Goal: Task Accomplishment & Management: Manage account settings

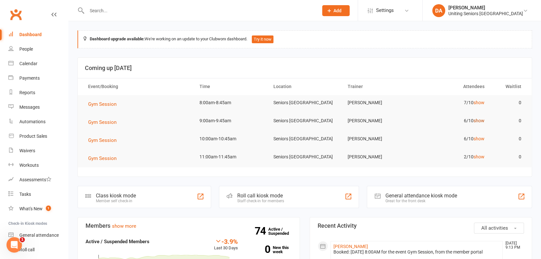
click at [481, 119] on link "show" at bounding box center [478, 120] width 11 height 5
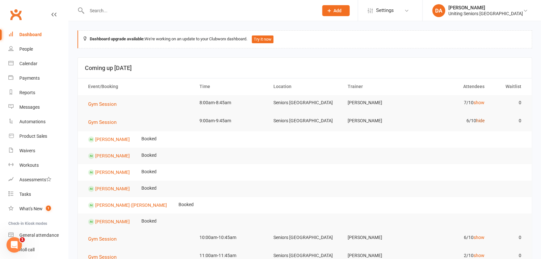
click at [481, 119] on link "hide" at bounding box center [480, 120] width 8 height 5
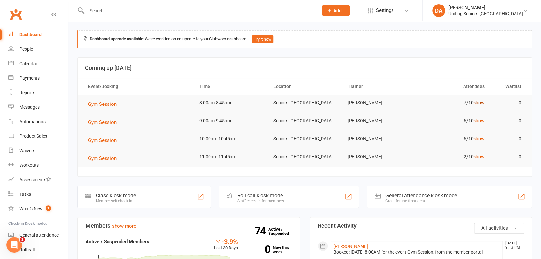
click at [477, 100] on link "show" at bounding box center [478, 102] width 11 height 5
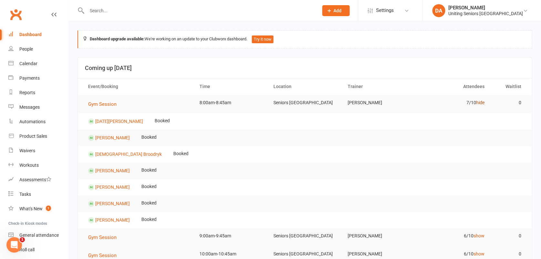
click at [477, 100] on link "hide" at bounding box center [480, 102] width 8 height 5
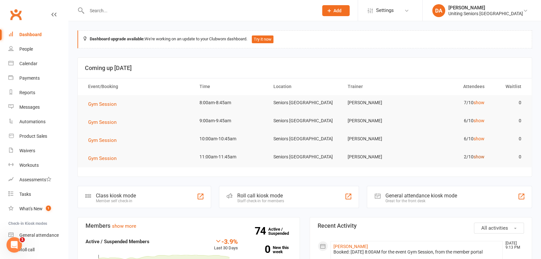
click at [478, 155] on link "show" at bounding box center [478, 156] width 11 height 5
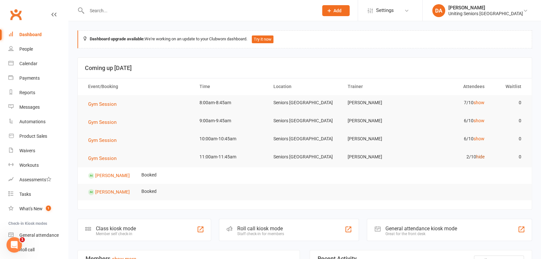
click at [479, 156] on link "hide" at bounding box center [480, 156] width 8 height 5
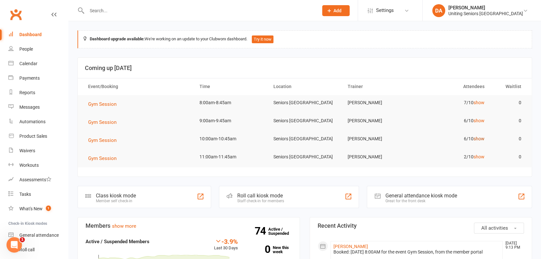
click at [481, 136] on link "show" at bounding box center [478, 138] width 11 height 5
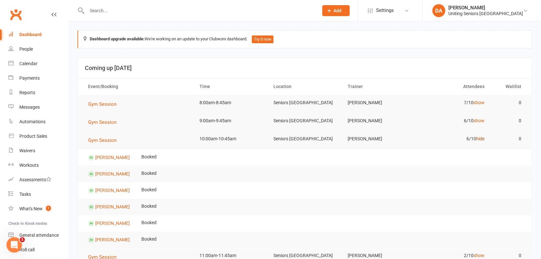
click at [480, 137] on link "hide" at bounding box center [480, 138] width 8 height 5
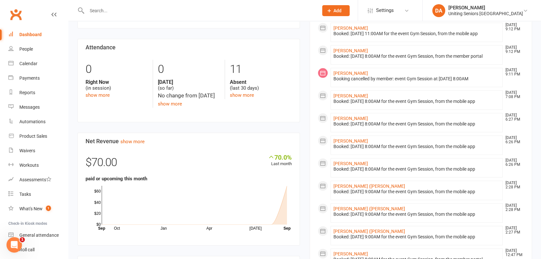
scroll to position [301, 0]
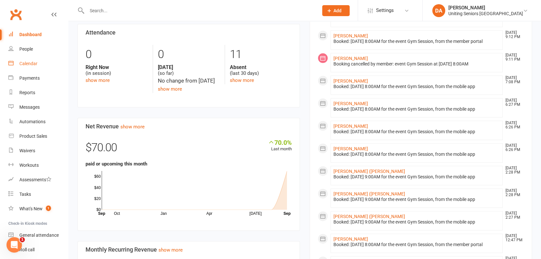
click at [24, 63] on div "Calendar" at bounding box center [28, 63] width 18 height 5
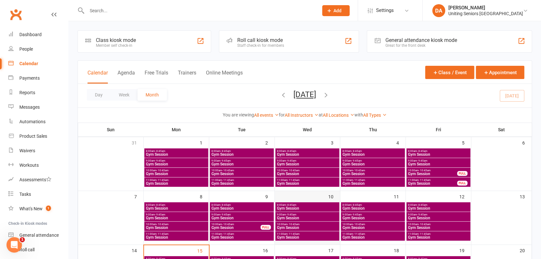
scroll to position [86, 0]
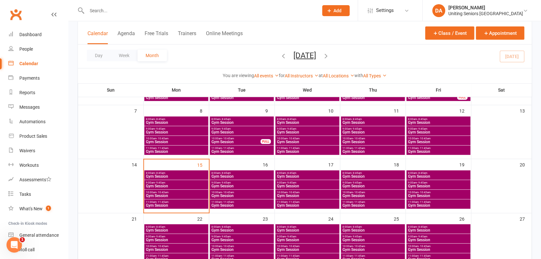
click at [430, 194] on span "Gym Session" at bounding box center [438, 196] width 61 height 4
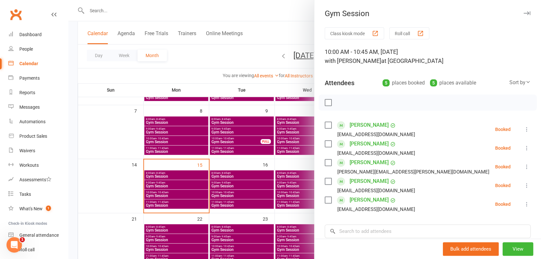
click at [524, 13] on icon "button" at bounding box center [527, 13] width 7 height 4
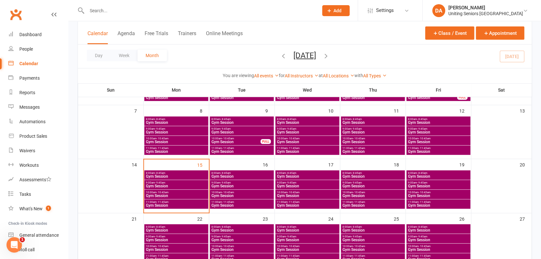
click at [391, 192] on span "10:00am - 10:45am" at bounding box center [372, 192] width 61 height 3
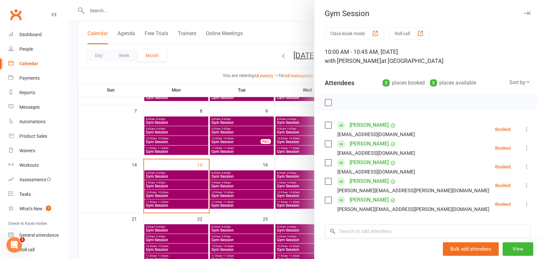
click at [524, 13] on icon "button" at bounding box center [527, 13] width 7 height 4
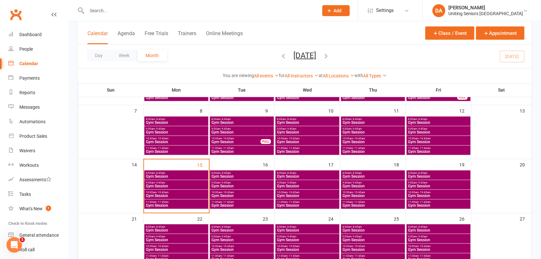
click at [388, 173] on span "8:00am - 8:45am" at bounding box center [372, 173] width 61 height 3
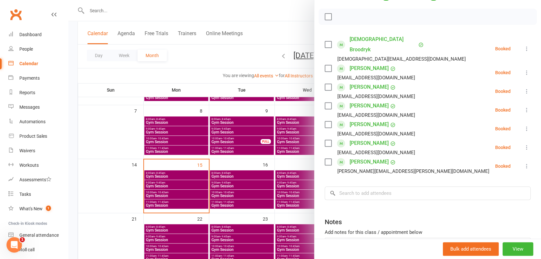
scroll to position [0, 0]
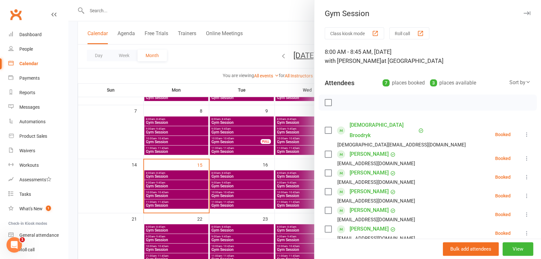
click at [524, 13] on icon "button" at bounding box center [527, 13] width 7 height 4
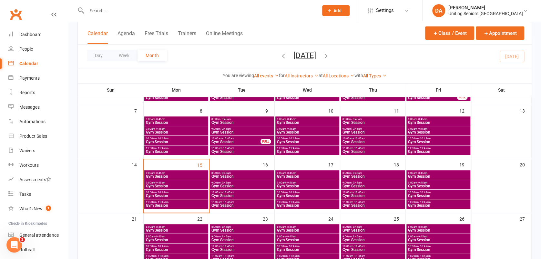
click at [228, 175] on span "Gym Session" at bounding box center [241, 177] width 61 height 4
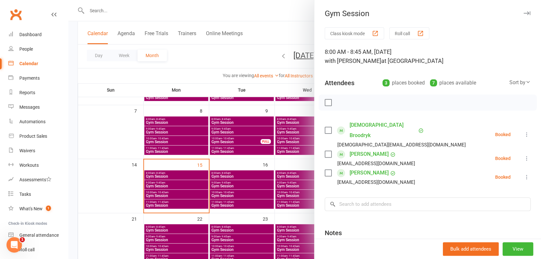
click at [524, 12] on icon "button" at bounding box center [527, 13] width 7 height 4
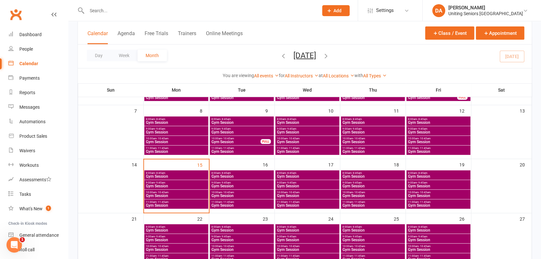
click at [228, 182] on span "- 9:45am" at bounding box center [226, 183] width 10 height 3
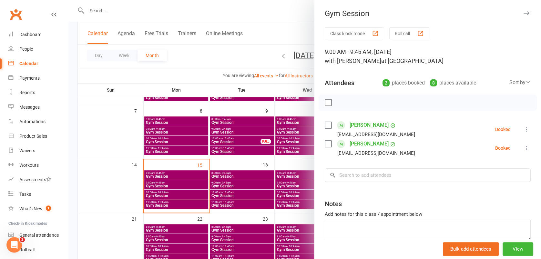
click at [524, 14] on icon "button" at bounding box center [527, 13] width 7 height 4
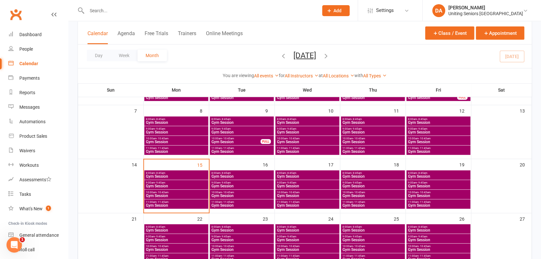
click at [244, 191] on span "10:00am - 10:45am" at bounding box center [241, 192] width 61 height 3
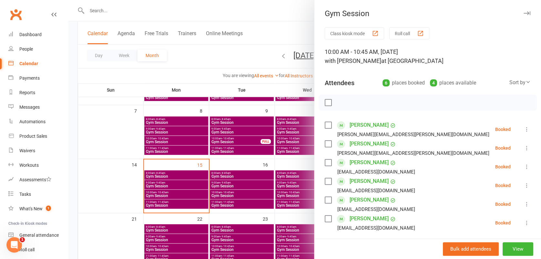
click at [524, 13] on icon "button" at bounding box center [527, 13] width 7 height 4
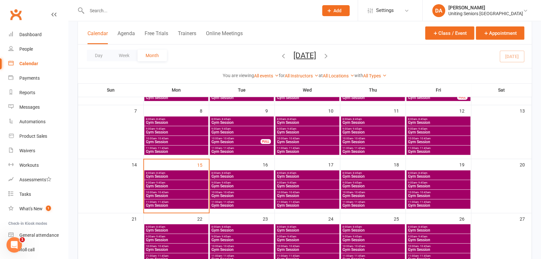
click at [223, 204] on span "Gym Session" at bounding box center [241, 206] width 61 height 4
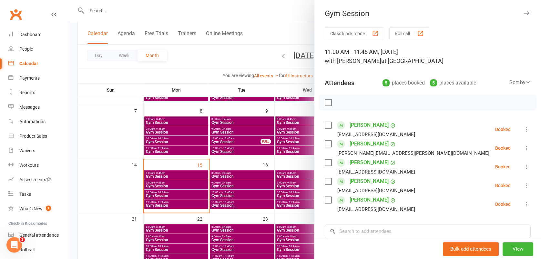
click at [524, 14] on icon "button" at bounding box center [527, 13] width 7 height 4
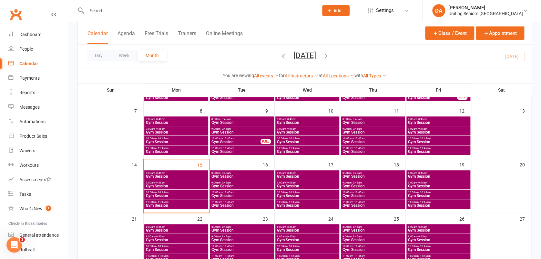
click at [290, 194] on span "Gym Session" at bounding box center [307, 196] width 61 height 4
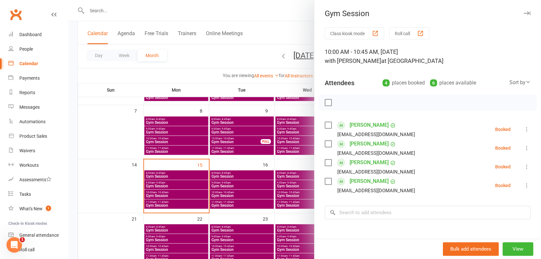
click at [524, 12] on icon "button" at bounding box center [527, 13] width 7 height 4
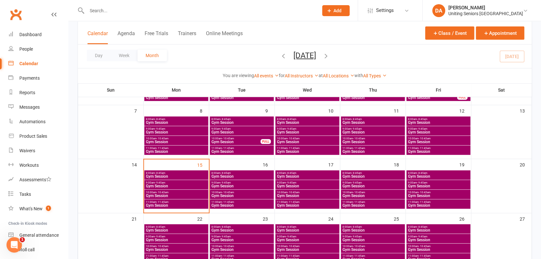
click at [334, 202] on span "11:00am - 11:45am" at bounding box center [307, 202] width 61 height 3
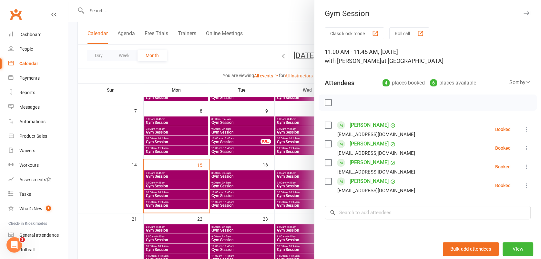
click at [524, 12] on icon "button" at bounding box center [527, 13] width 7 height 4
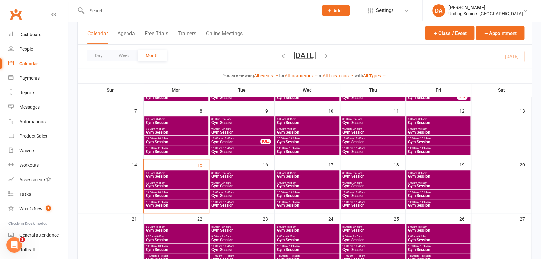
click at [324, 182] on span "9:00am - 9:45am" at bounding box center [307, 183] width 61 height 3
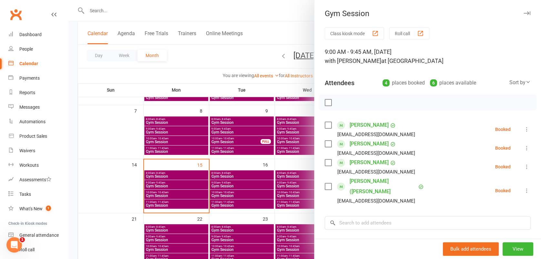
click at [524, 13] on icon "button" at bounding box center [527, 13] width 7 height 4
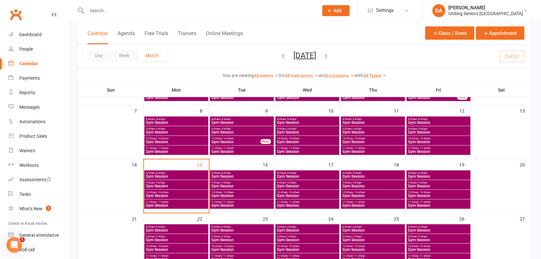
click at [420, 202] on span "- 11:45am" at bounding box center [425, 202] width 12 height 3
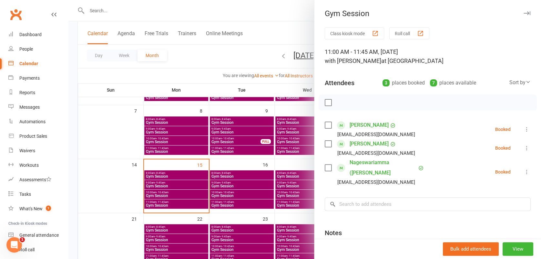
click at [524, 13] on icon "button" at bounding box center [527, 13] width 7 height 4
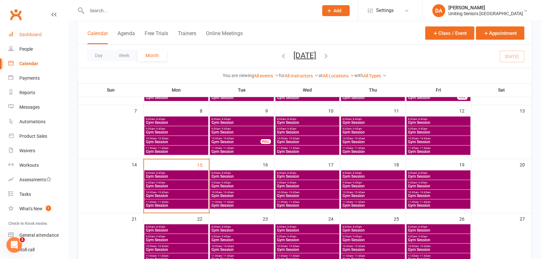
click at [33, 31] on link "Dashboard" at bounding box center [38, 34] width 60 height 15
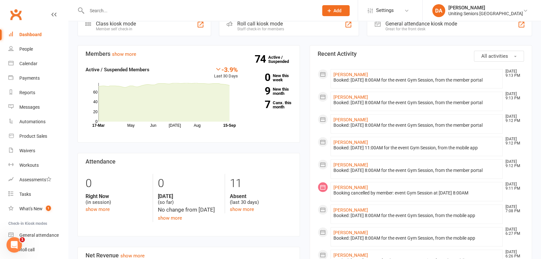
scroll to position [86, 0]
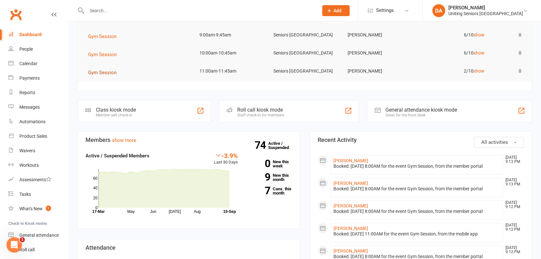
click at [105, 74] on span "Gym Session" at bounding box center [102, 73] width 28 height 6
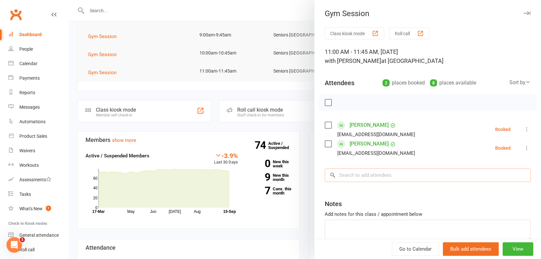
click at [349, 172] on input "search" at bounding box center [428, 176] width 206 height 14
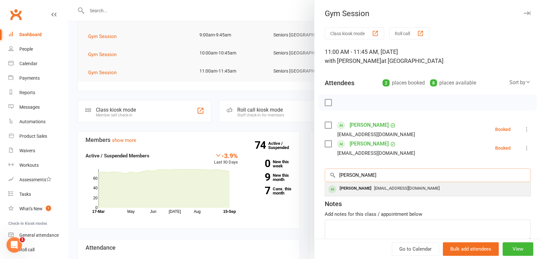
type input "ron ne"
click at [348, 188] on div "[PERSON_NAME]" at bounding box center [355, 188] width 37 height 9
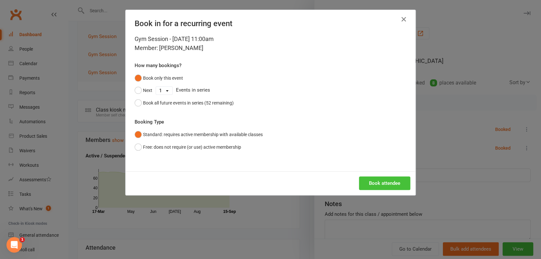
click at [381, 180] on button "Book attendee" at bounding box center [384, 184] width 51 height 14
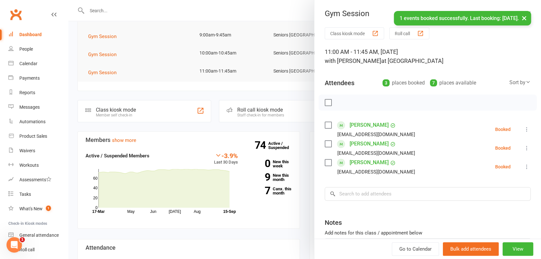
click at [522, 16] on button "×" at bounding box center [525, 18] width 12 height 14
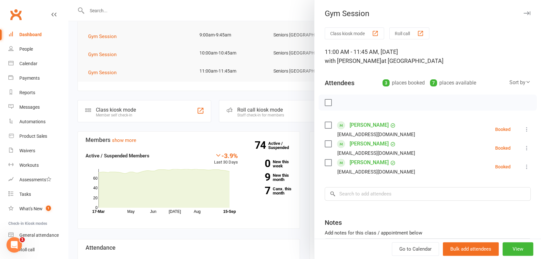
click at [524, 12] on icon "button" at bounding box center [527, 13] width 7 height 4
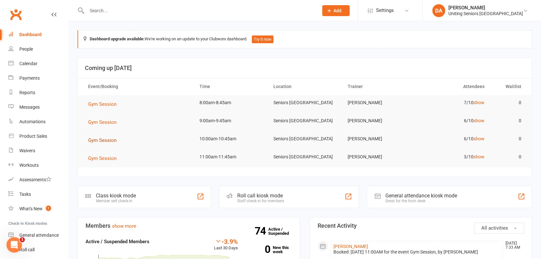
click at [93, 139] on span "Gym Session" at bounding box center [102, 141] width 28 height 6
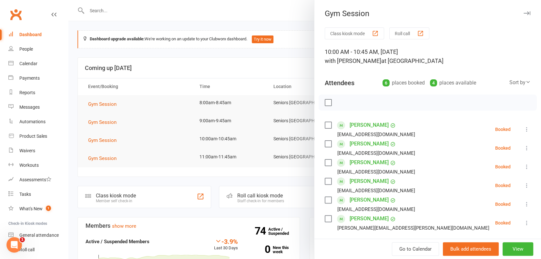
click at [524, 204] on icon at bounding box center [527, 204] width 6 height 6
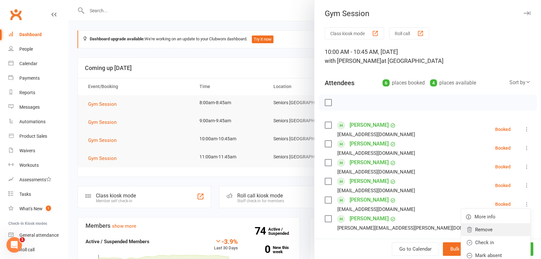
click at [485, 231] on link "Remove" at bounding box center [495, 229] width 69 height 13
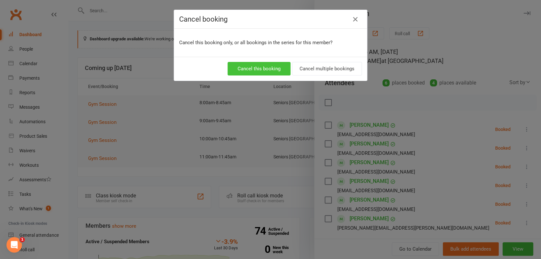
click at [263, 66] on button "Cancel this booking" at bounding box center [259, 69] width 63 height 14
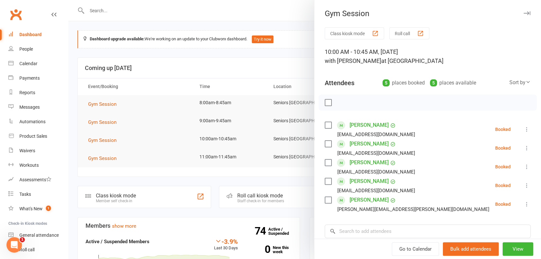
click at [524, 13] on icon "button" at bounding box center [527, 13] width 7 height 4
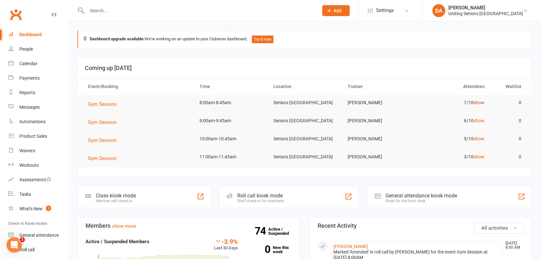
click at [480, 102] on link "show" at bounding box center [478, 102] width 11 height 5
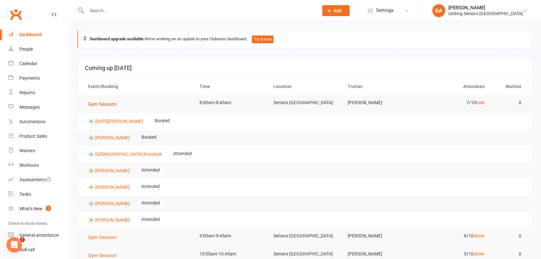
click at [113, 104] on span "Gym Session" at bounding box center [102, 104] width 28 height 6
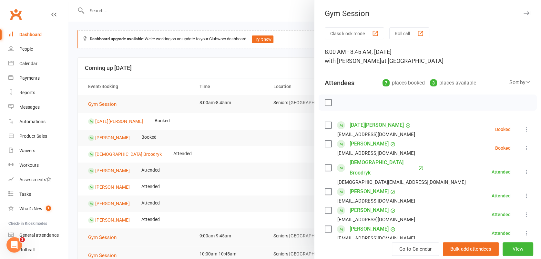
click at [524, 13] on icon "button" at bounding box center [527, 13] width 7 height 4
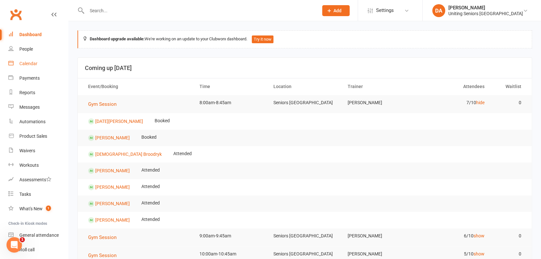
click at [31, 63] on div "Calendar" at bounding box center [28, 63] width 18 height 5
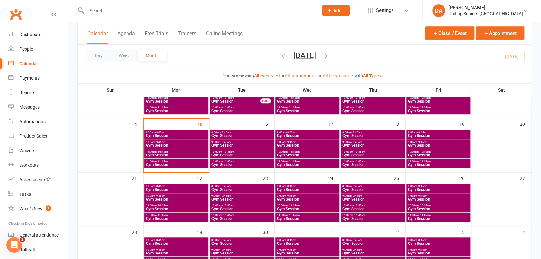
scroll to position [129, 0]
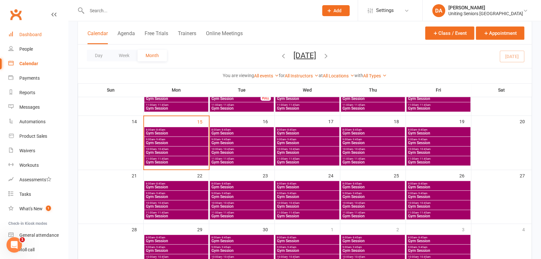
click at [25, 39] on link "Dashboard" at bounding box center [38, 34] width 60 height 15
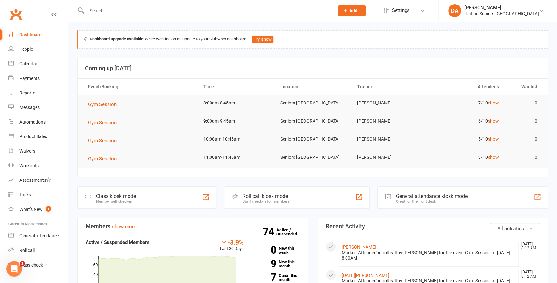
drag, startPoint x: 629, startPoint y: 2, endPoint x: 393, endPoint y: 45, distance: 240.0
click at [393, 45] on div "Dashboard upgrade available: We're working on an update to your Clubworx dashbo…" at bounding box center [313, 39] width 471 height 18
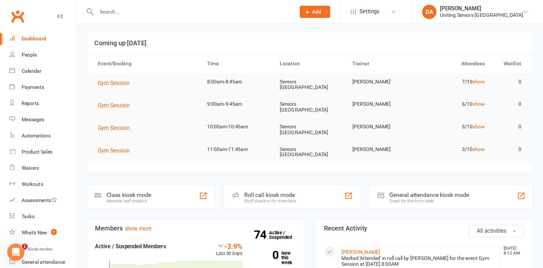
scroll to position [29, 0]
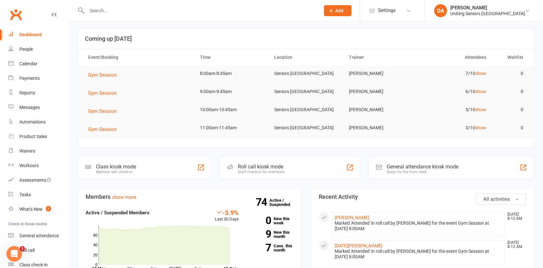
drag, startPoint x: 424, startPoint y: 0, endPoint x: 211, endPoint y: 35, distance: 216.0
click at [299, 36] on h3 "Coming up [DATE]" at bounding box center [305, 39] width 441 height 6
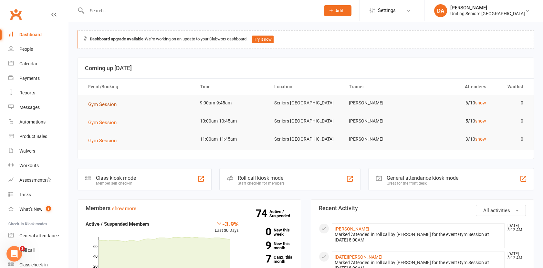
click at [107, 105] on span "Gym Session" at bounding box center [102, 104] width 28 height 6
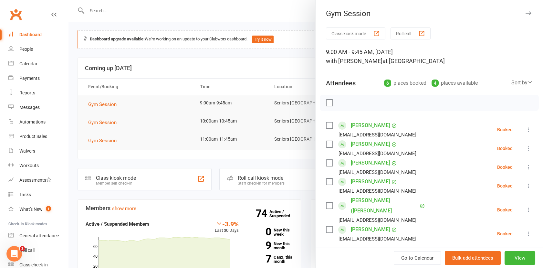
click at [525, 13] on icon "button" at bounding box center [528, 13] width 7 height 4
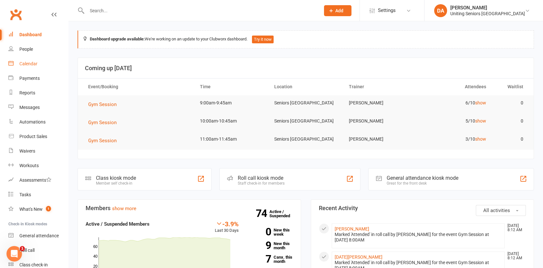
click at [23, 63] on div "Calendar" at bounding box center [28, 63] width 18 height 5
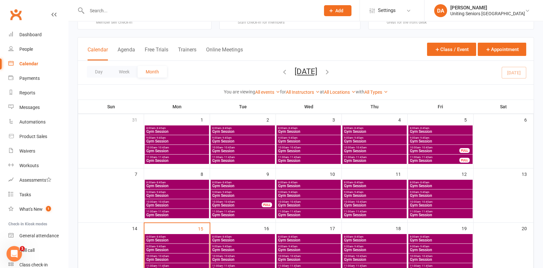
scroll to position [36, 0]
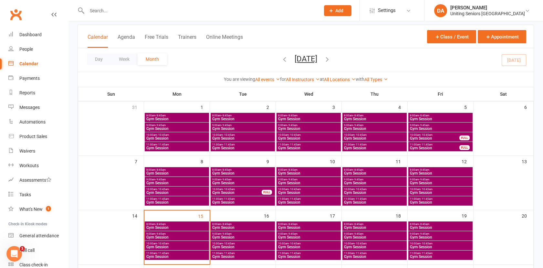
click at [196, 225] on span "8:00am - 8:45am" at bounding box center [177, 224] width 62 height 3
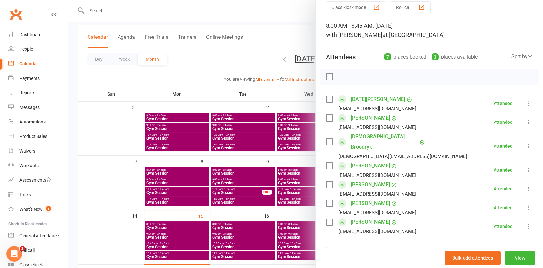
scroll to position [0, 0]
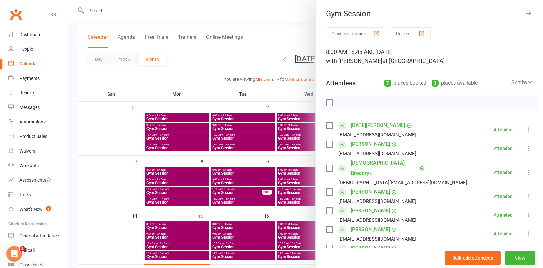
click at [525, 15] on icon "button" at bounding box center [528, 13] width 7 height 4
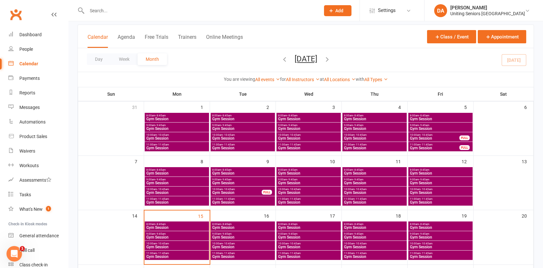
click at [260, 224] on span "8:00am - 8:45am" at bounding box center [243, 224] width 62 height 3
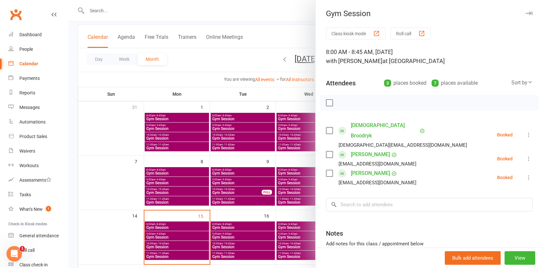
click at [525, 14] on icon "button" at bounding box center [528, 13] width 7 height 4
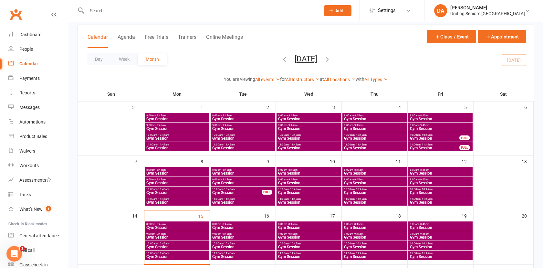
click at [224, 257] on span "Gym Session" at bounding box center [243, 256] width 62 height 4
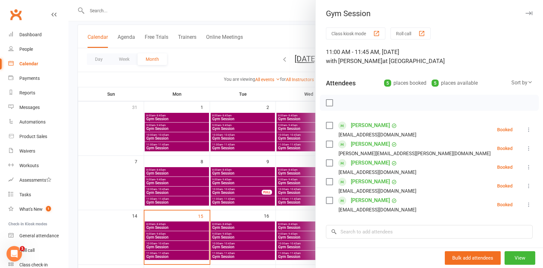
click at [525, 12] on icon "button" at bounding box center [528, 13] width 7 height 4
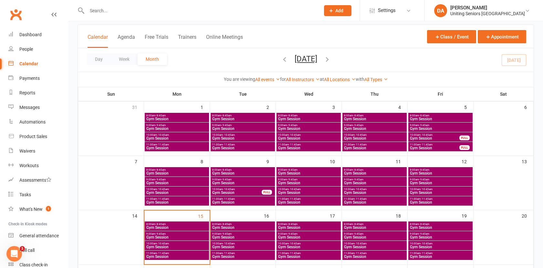
click at [258, 242] on span "10:00am - 10:45am" at bounding box center [243, 243] width 62 height 3
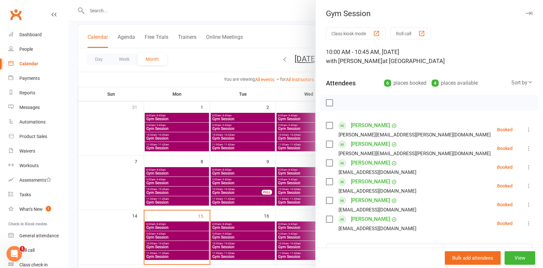
click at [525, 14] on icon "button" at bounding box center [528, 13] width 7 height 4
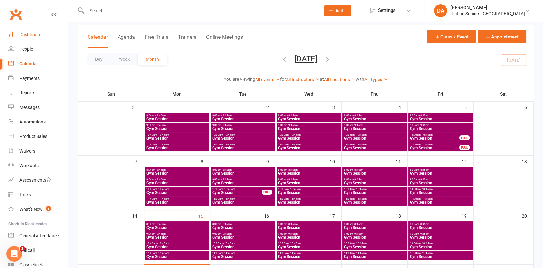
click at [33, 36] on div "Dashboard" at bounding box center [30, 34] width 22 height 5
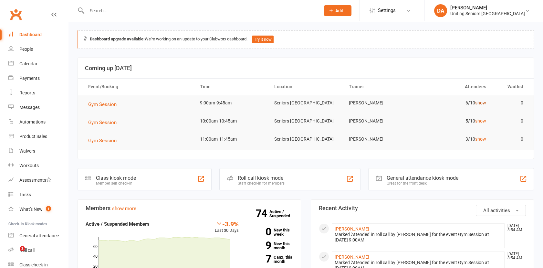
click at [482, 102] on link "show" at bounding box center [480, 102] width 11 height 5
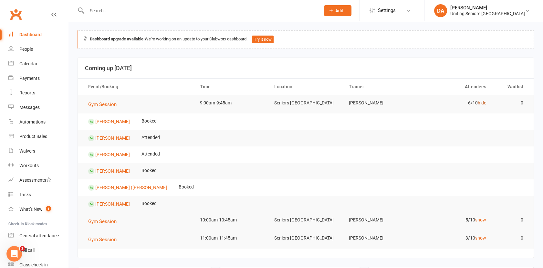
click at [482, 102] on link "hide" at bounding box center [482, 102] width 8 height 5
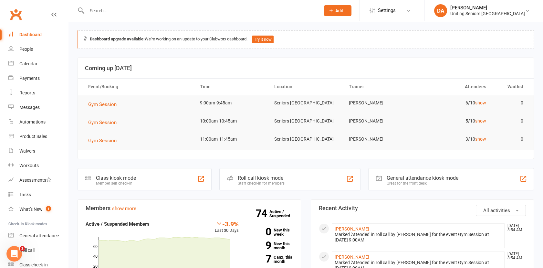
click at [104, 9] on input "text" at bounding box center [200, 10] width 231 height 9
click at [478, 121] on link "show" at bounding box center [480, 120] width 11 height 5
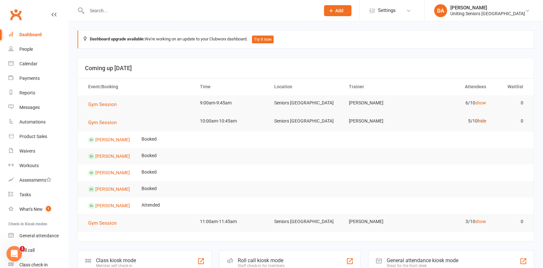
click at [478, 121] on link "hide" at bounding box center [482, 120] width 8 height 5
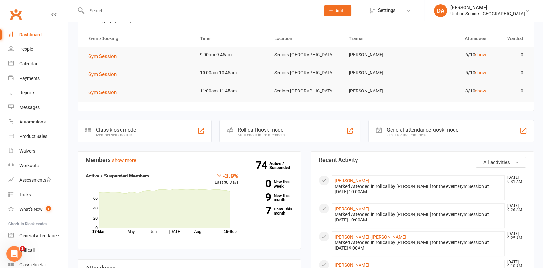
scroll to position [36, 0]
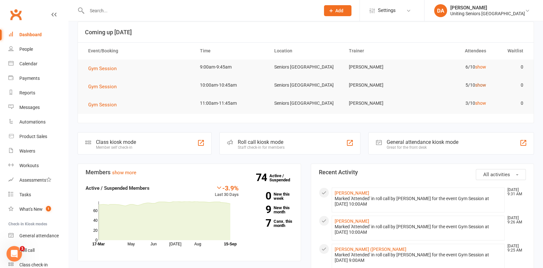
click at [481, 86] on link "show" at bounding box center [480, 84] width 11 height 5
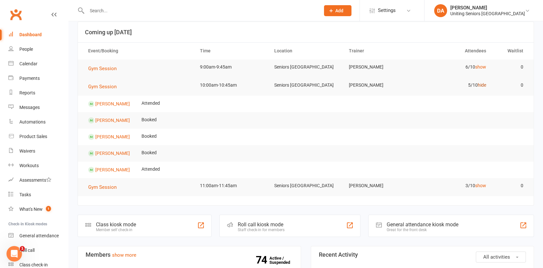
click at [482, 85] on link "hide" at bounding box center [482, 84] width 8 height 5
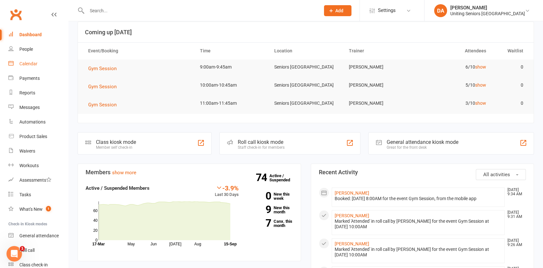
click at [28, 62] on div "Calendar" at bounding box center [28, 63] width 18 height 5
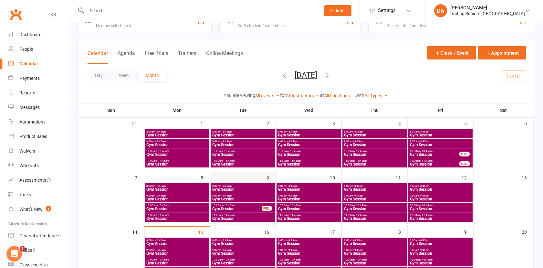
scroll to position [36, 0]
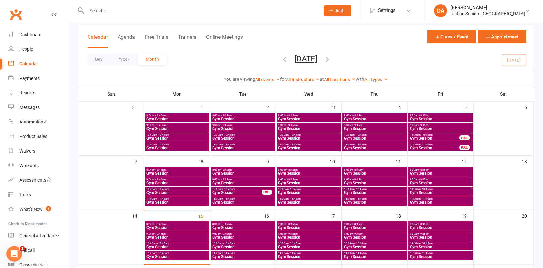
click at [267, 223] on span "8:00am - 8:45am" at bounding box center [243, 224] width 62 height 3
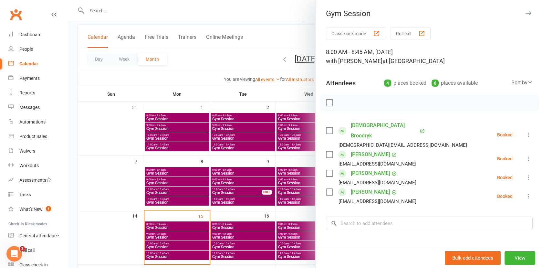
click at [525, 13] on icon "button" at bounding box center [528, 13] width 7 height 4
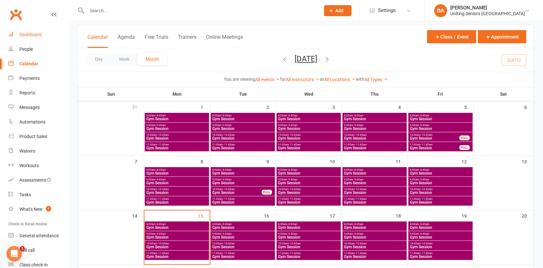
drag, startPoint x: 43, startPoint y: 34, endPoint x: 42, endPoint y: 30, distance: 4.0
click at [43, 34] on link "Dashboard" at bounding box center [38, 34] width 60 height 15
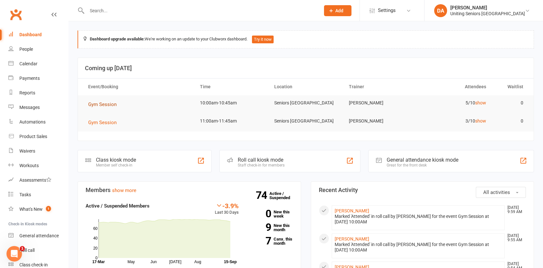
click at [108, 105] on span "Gym Session" at bounding box center [102, 104] width 28 height 6
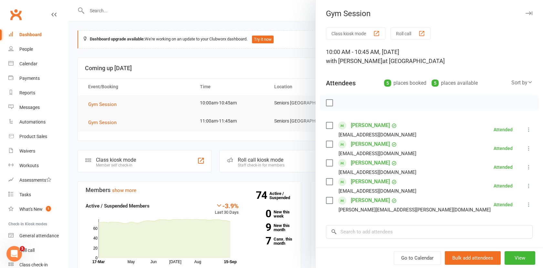
click at [525, 15] on icon "button" at bounding box center [528, 13] width 7 height 4
